Goal: Find specific page/section: Find specific page/section

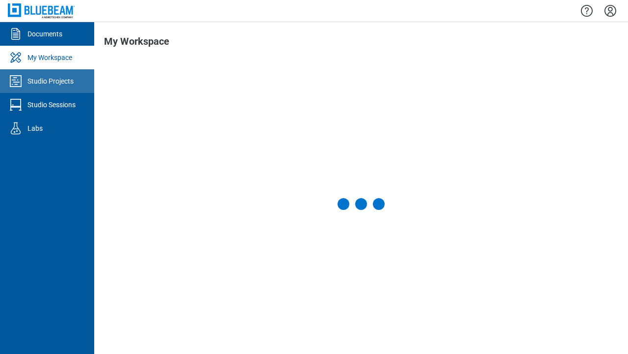
click at [47, 81] on div "Studio Projects" at bounding box center [50, 81] width 46 height 10
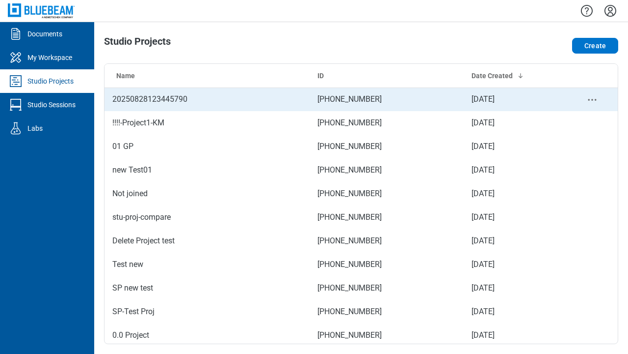
click at [357, 99] on td "[PHONE_NUMBER]" at bounding box center [387, 99] width 154 height 24
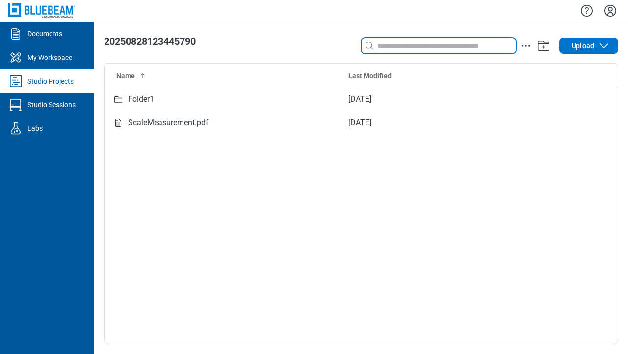
type input "****"
